Goal: Task Accomplishment & Management: Use online tool/utility

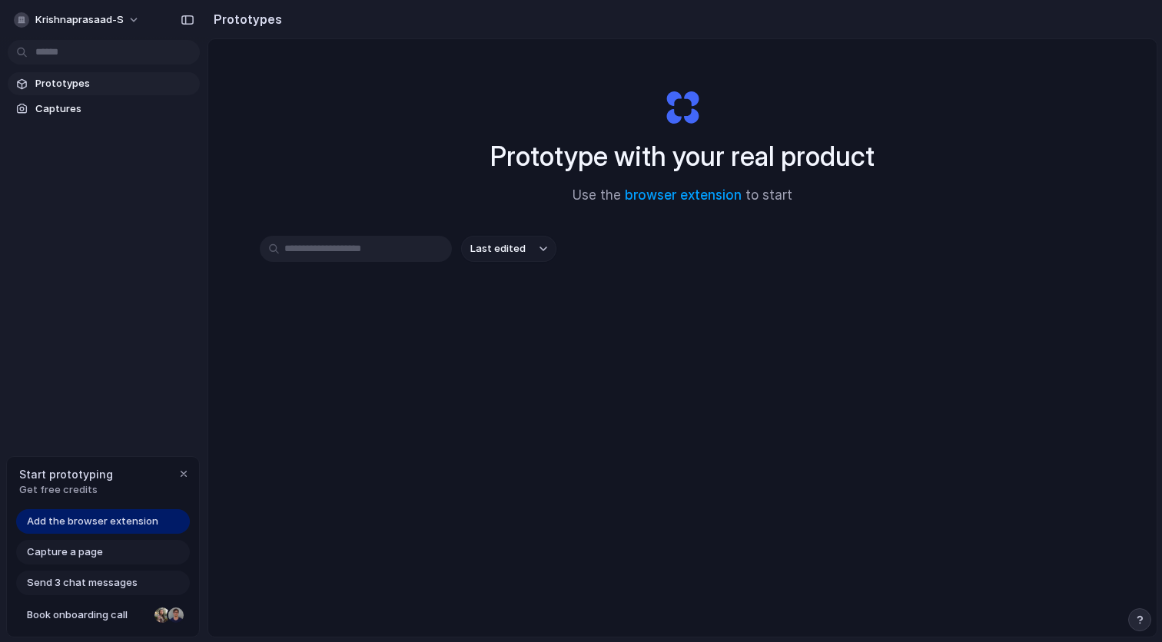
click at [352, 237] on input "text" at bounding box center [356, 249] width 192 height 26
click at [193, 18] on div "button" at bounding box center [188, 20] width 14 height 11
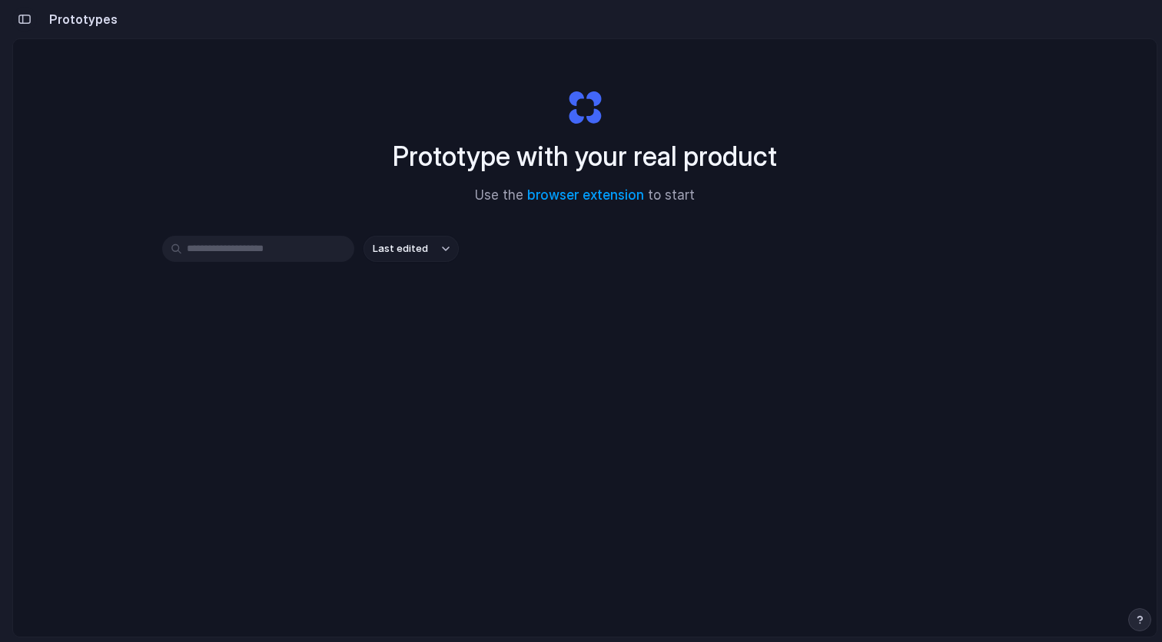
click at [23, 19] on div "button" at bounding box center [25, 19] width 14 height 11
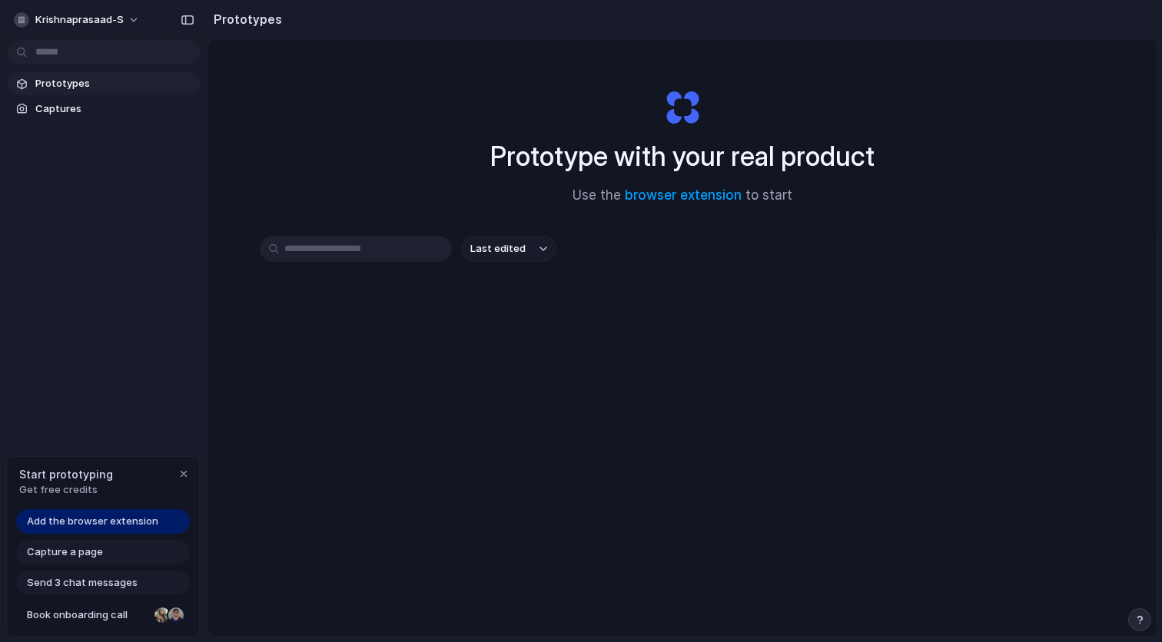
click at [131, 523] on span "Add the browser extension" at bounding box center [92, 521] width 131 height 15
click at [682, 201] on link "browser extension" at bounding box center [683, 194] width 117 height 15
